Goal: Communication & Community: Answer question/provide support

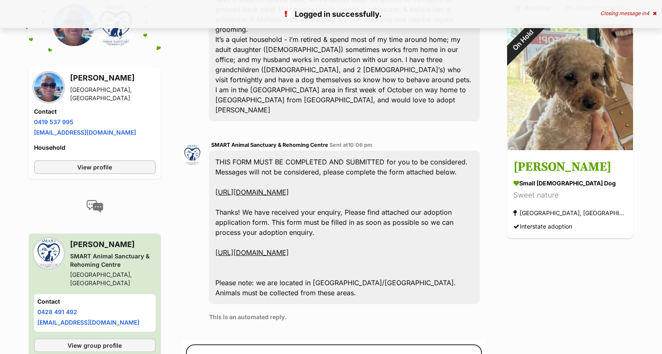
scroll to position [346, 0]
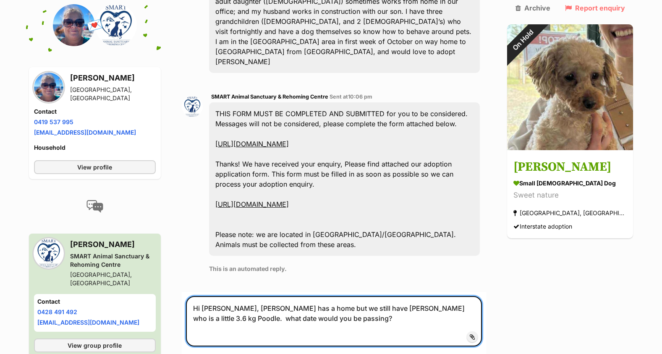
scroll to position [430, 0]
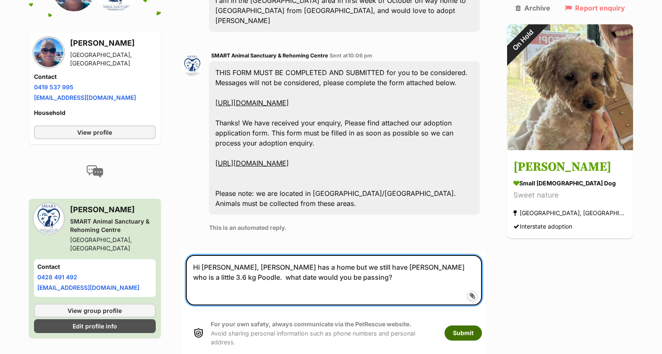
type textarea "Hi [PERSON_NAME], [PERSON_NAME] has a home but we still have [PERSON_NAME] who …"
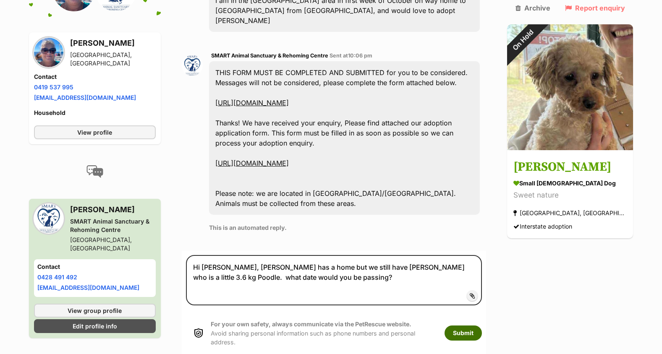
click at [482, 326] on button "Submit" at bounding box center [463, 333] width 37 height 15
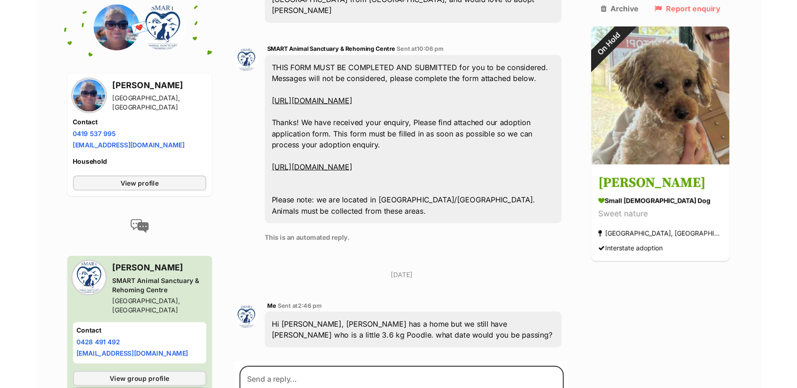
scroll to position [508, 0]
